Goal: Communication & Community: Answer question/provide support

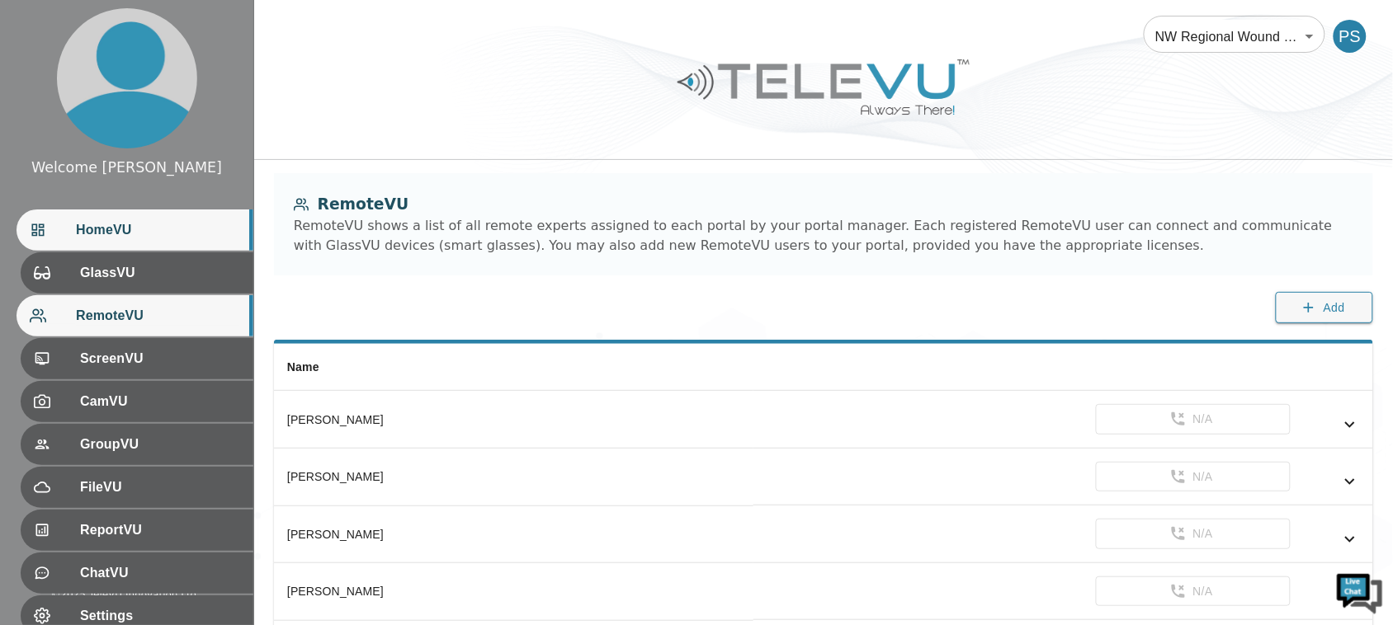
click at [198, 221] on span "HomeVU" at bounding box center [158, 230] width 164 height 20
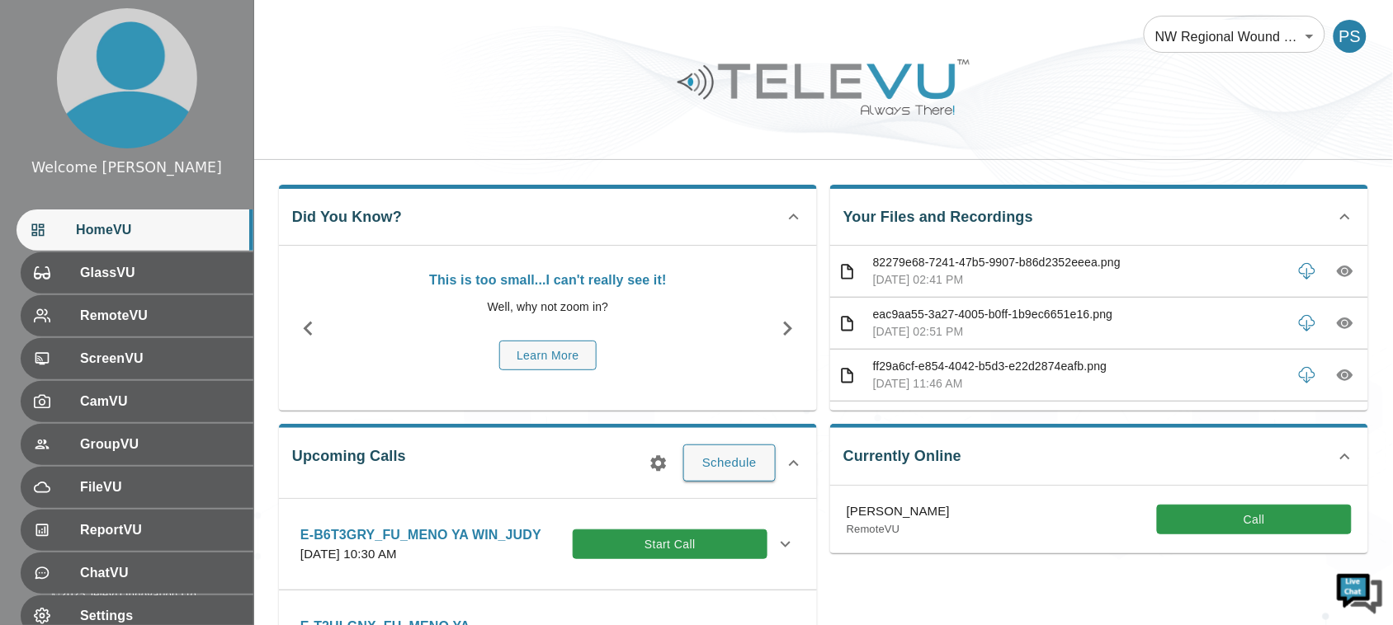
click at [161, 229] on span "HomeVU" at bounding box center [158, 230] width 164 height 20
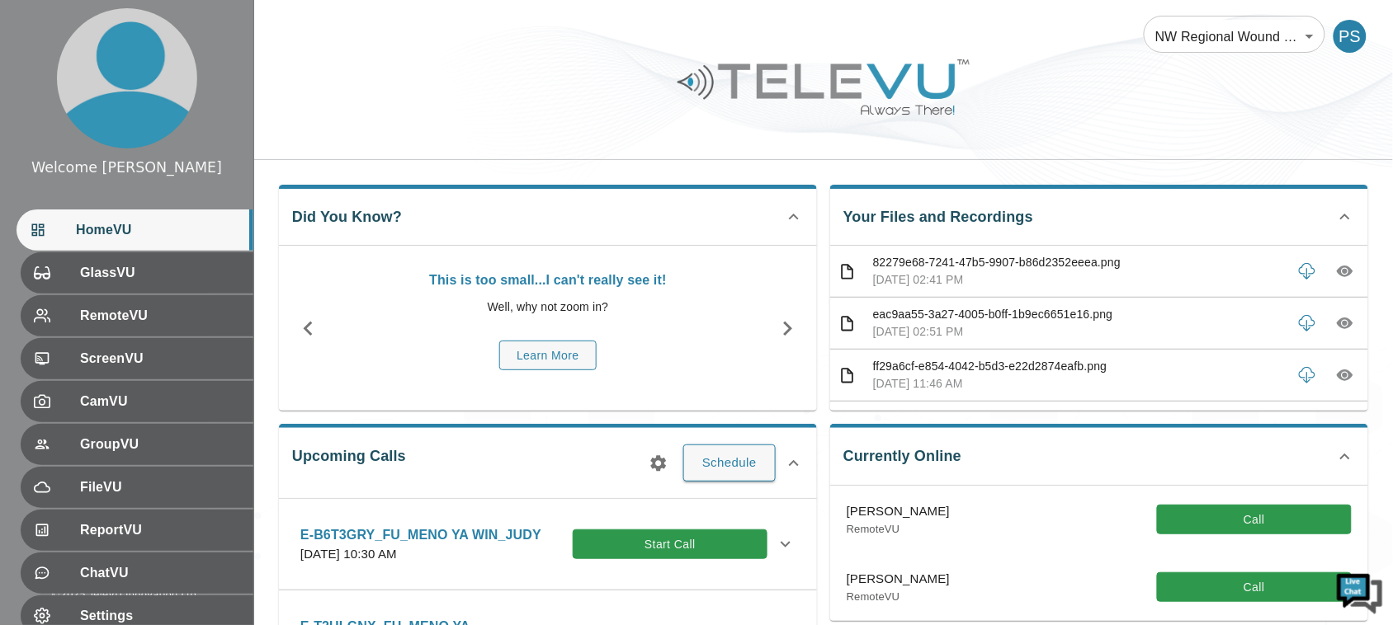
click at [795, 45] on div "NW Regional Wound Care 121 ​ PS" at bounding box center [823, 26] width 1139 height 53
click at [726, 97] on img at bounding box center [823, 87] width 297 height 68
click at [710, 103] on img at bounding box center [823, 87] width 297 height 68
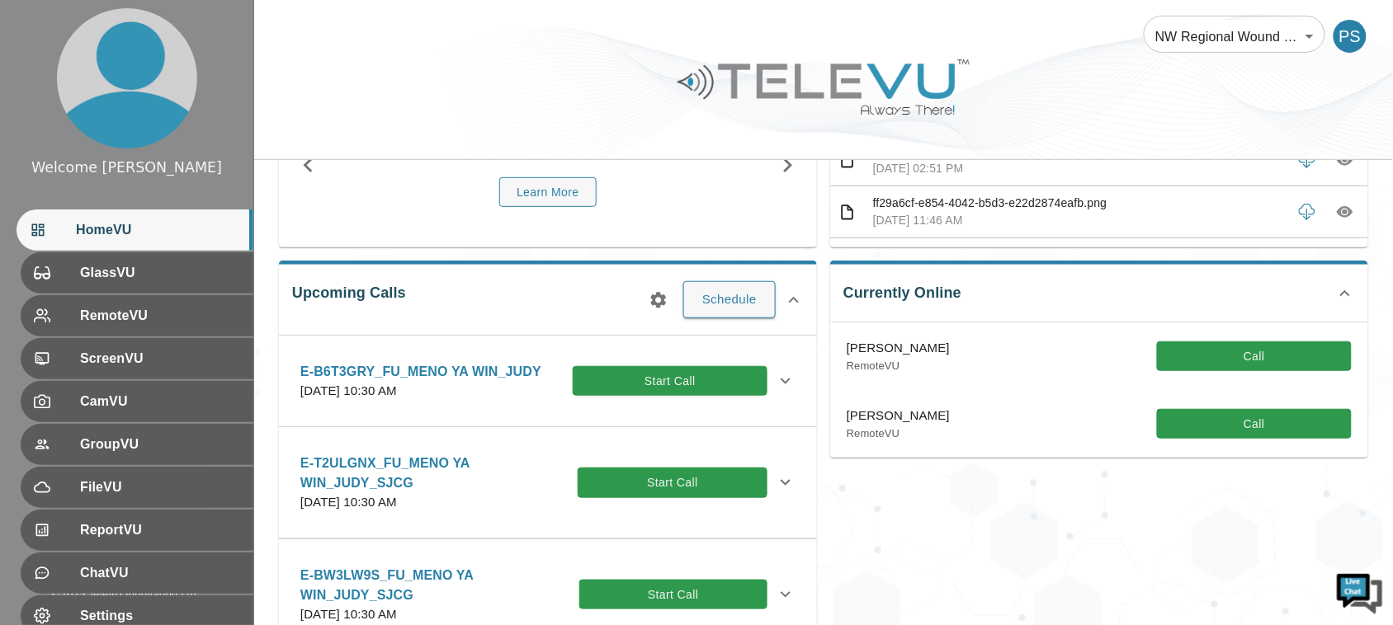
scroll to position [165, 0]
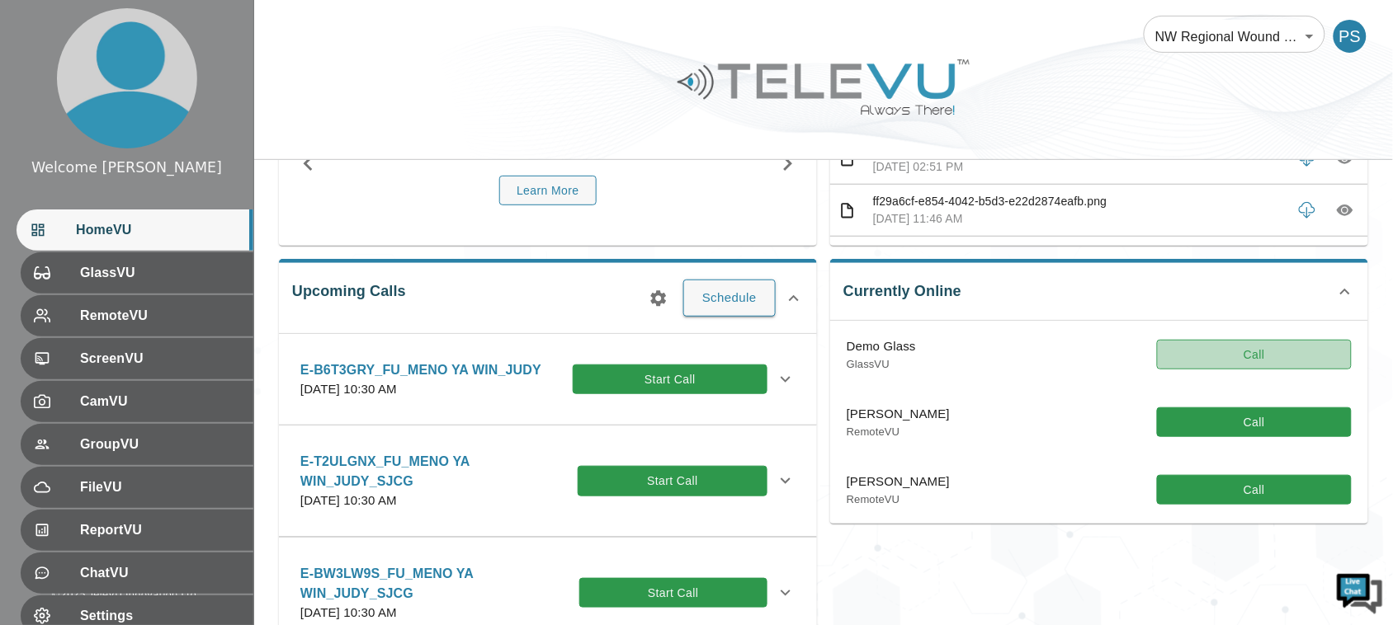
click at [1221, 357] on button "Call" at bounding box center [1254, 355] width 195 height 31
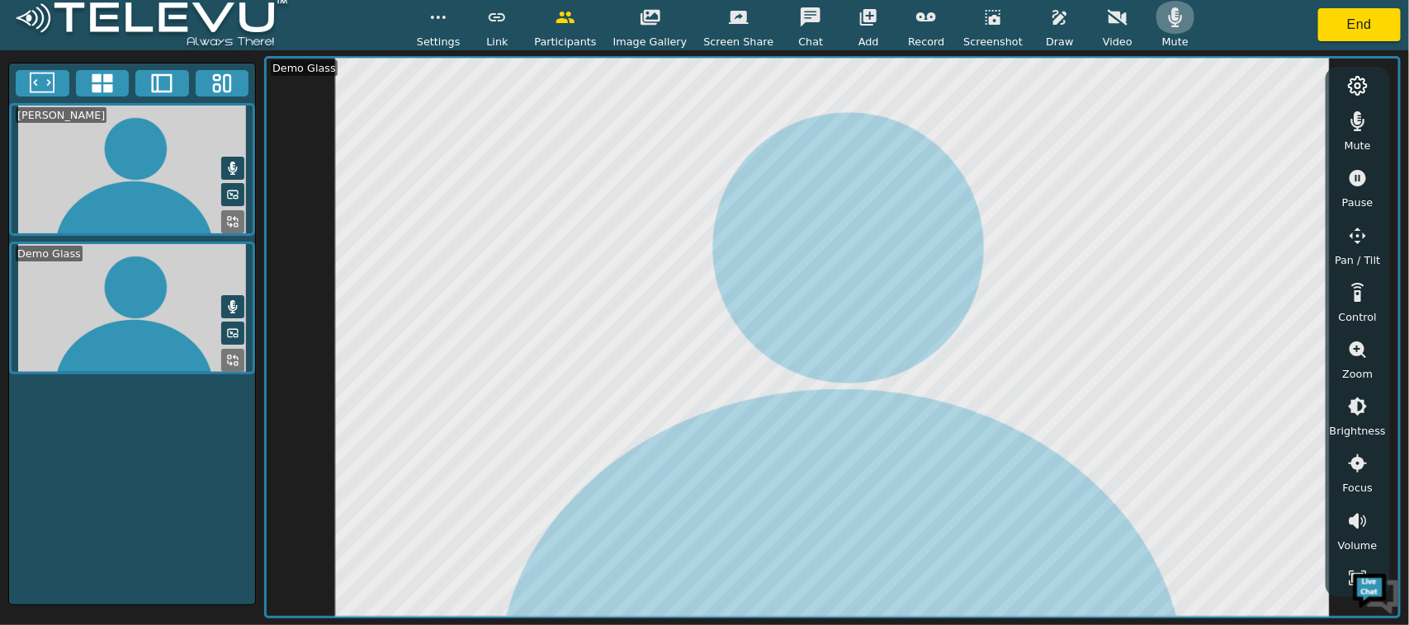
click at [1154, 19] on button "button" at bounding box center [1174, 17] width 41 height 33
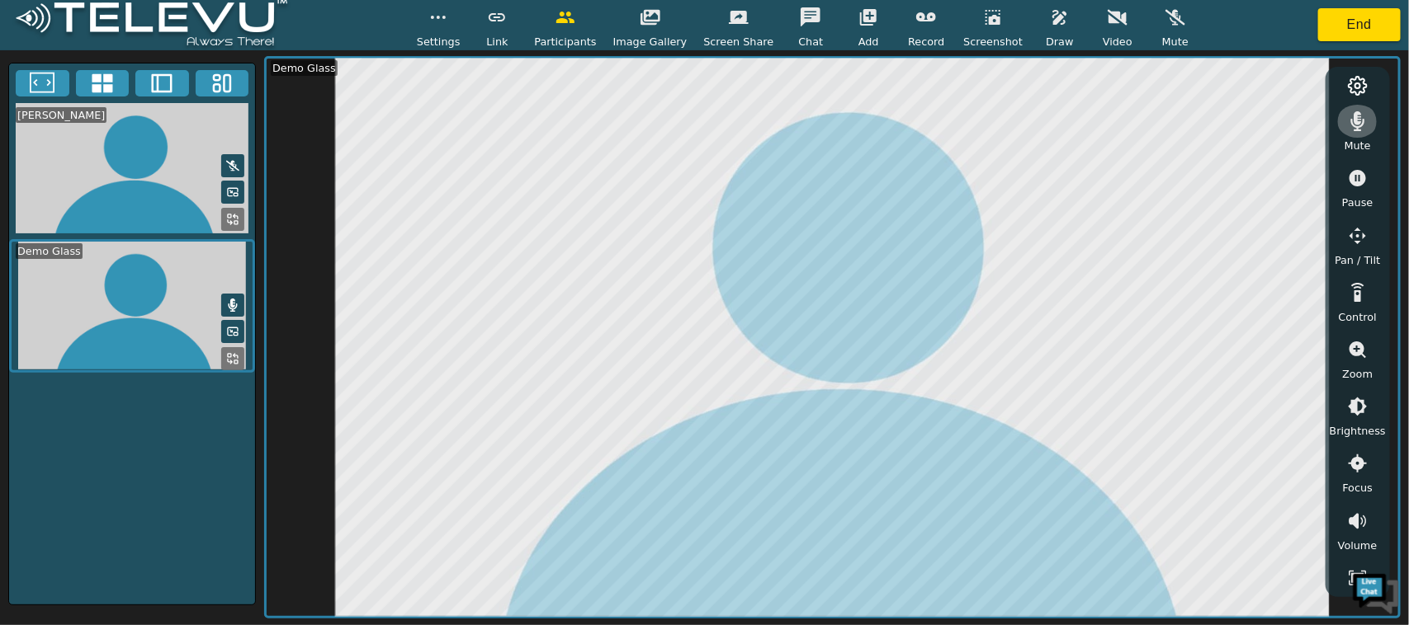
click at [1351, 122] on icon "button" at bounding box center [1358, 121] width 14 height 20
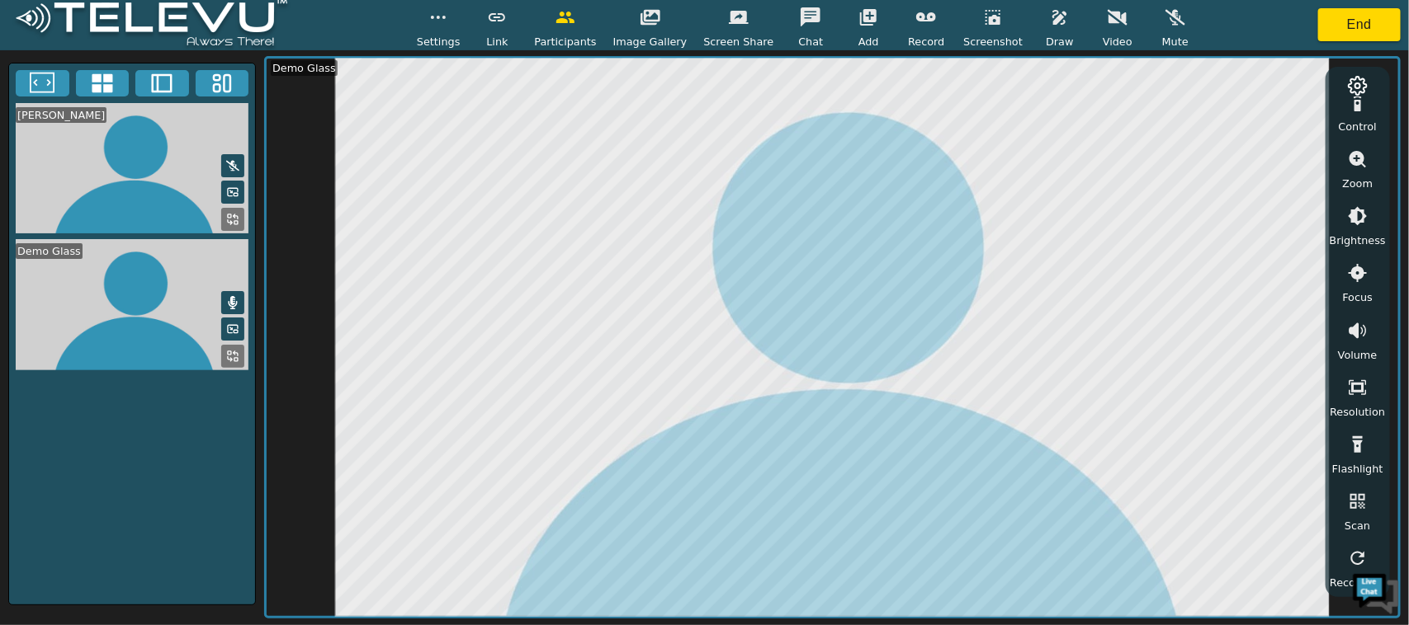
scroll to position [182, 0]
click at [1339, 455] on button "button" at bounding box center [1357, 453] width 41 height 33
click at [1045, 35] on span "Draw" at bounding box center [1058, 42] width 27 height 16
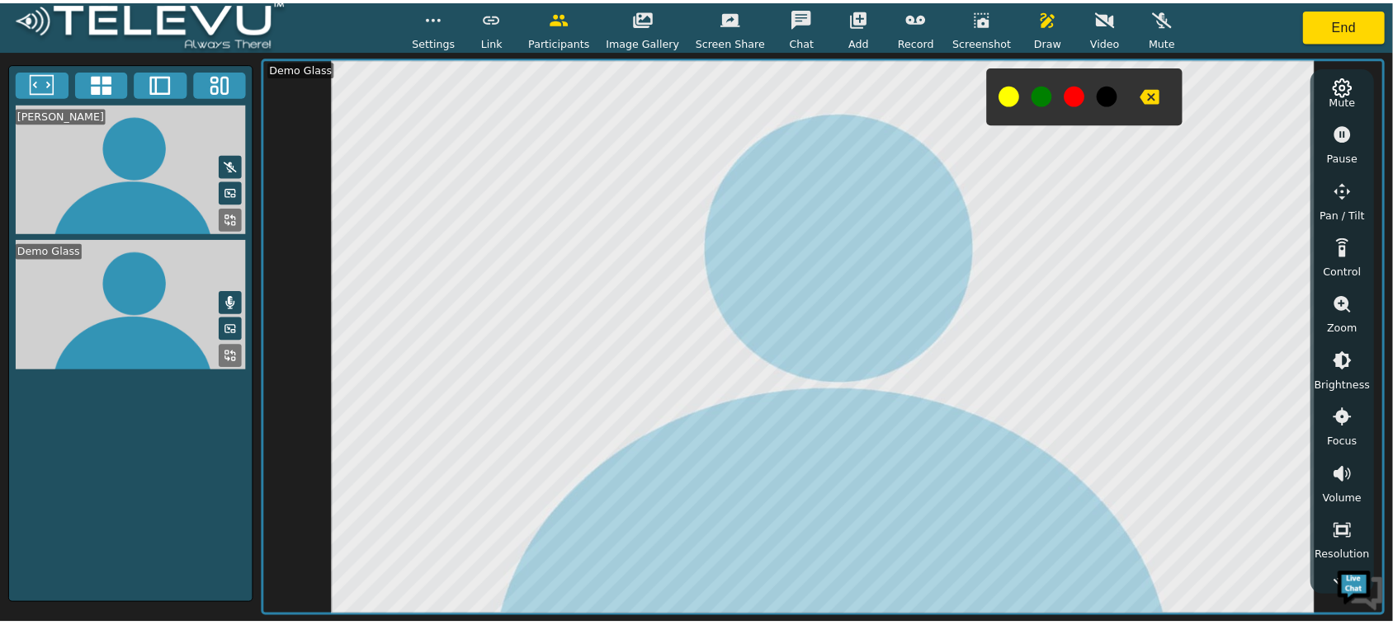
scroll to position [0, 0]
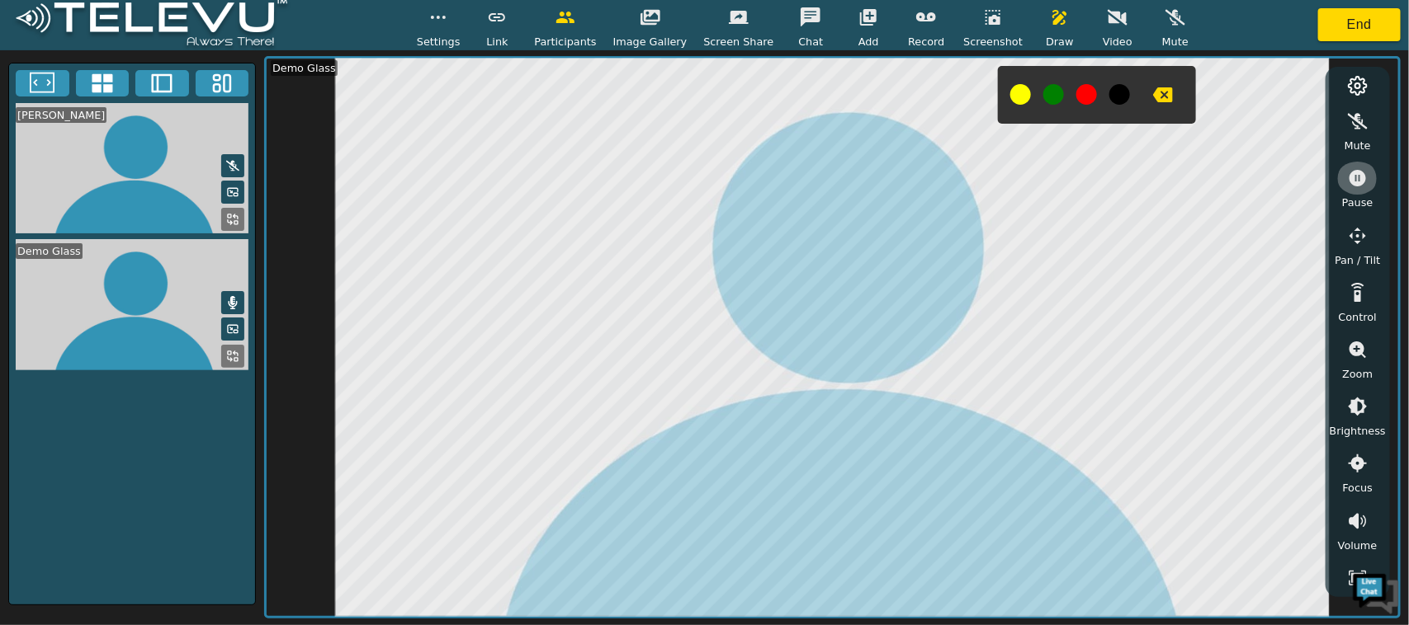
click at [1349, 178] on icon "button" at bounding box center [1357, 178] width 20 height 20
click at [1012, 89] on div at bounding box center [1097, 95] width 198 height 58
click at [1010, 92] on button at bounding box center [1020, 94] width 21 height 21
click at [1076, 89] on button at bounding box center [1086, 94] width 21 height 21
click at [1052, 21] on button "button" at bounding box center [1059, 17] width 41 height 33
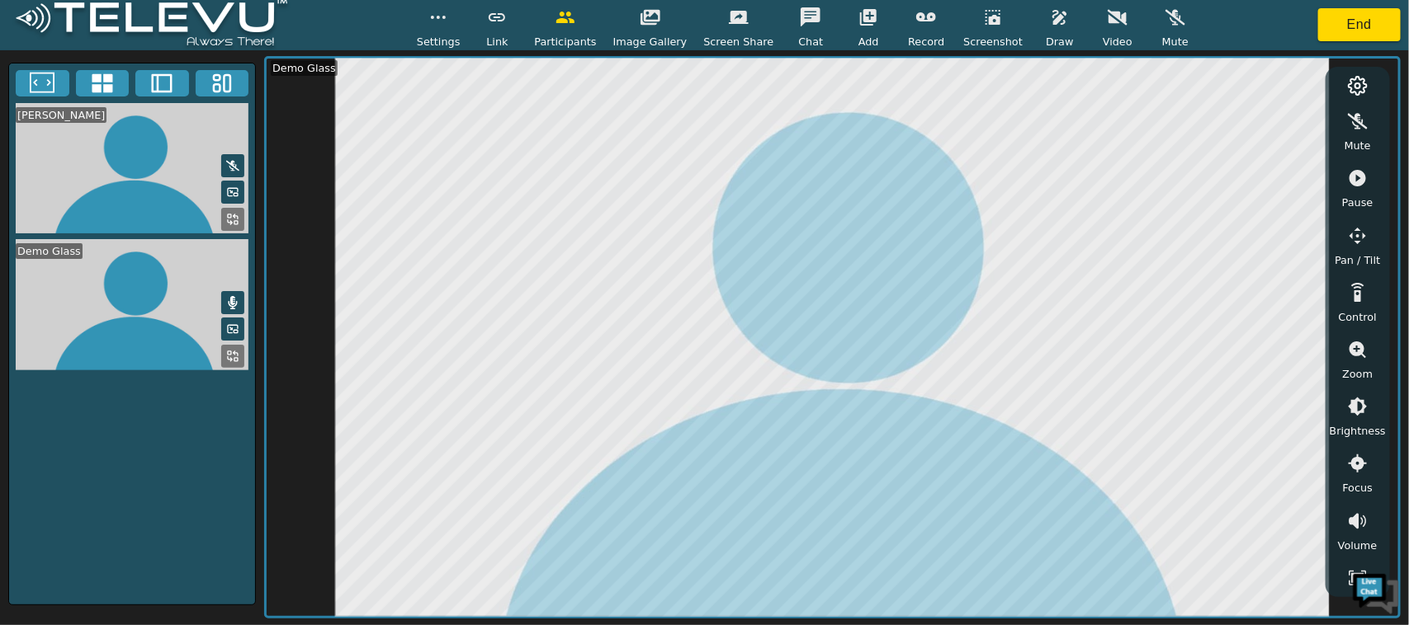
click at [1343, 191] on div "Pause" at bounding box center [1357, 186] width 41 height 49
click at [1050, 26] on icon "button" at bounding box center [1060, 17] width 20 height 20
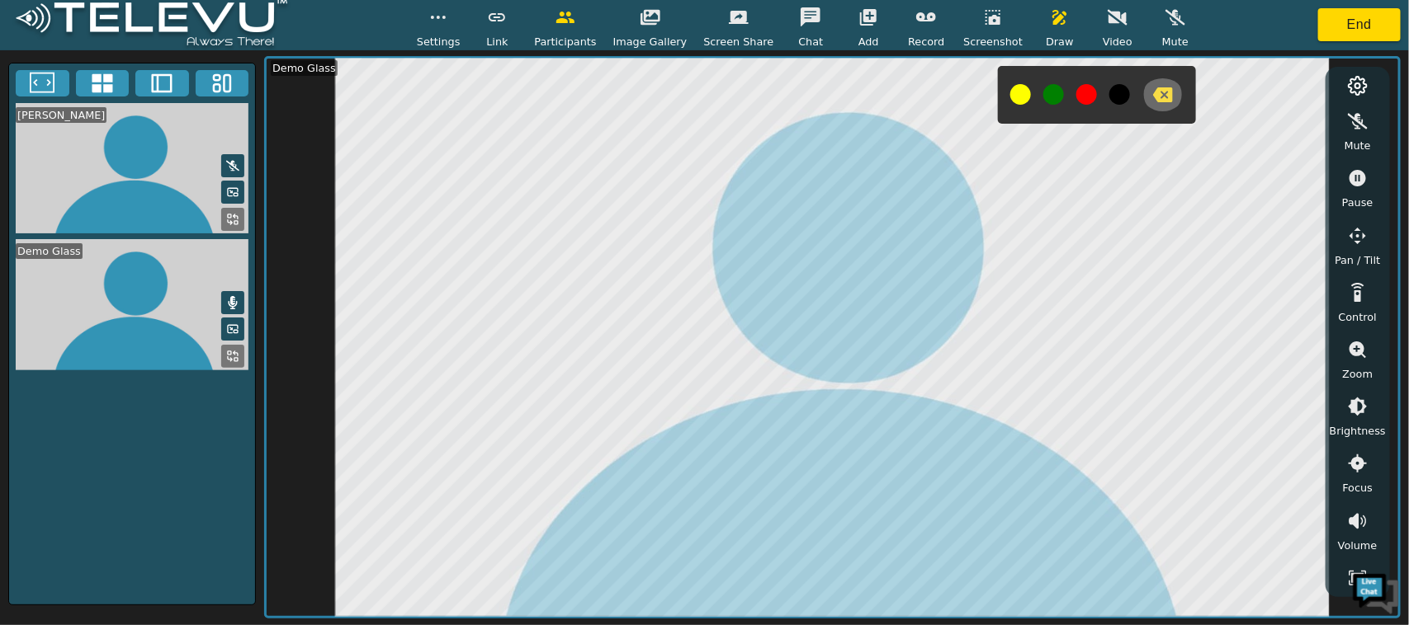
click at [1155, 93] on button "button" at bounding box center [1162, 94] width 41 height 33
click at [1049, 29] on button "button" at bounding box center [1059, 17] width 41 height 33
